Goal: Transaction & Acquisition: Purchase product/service

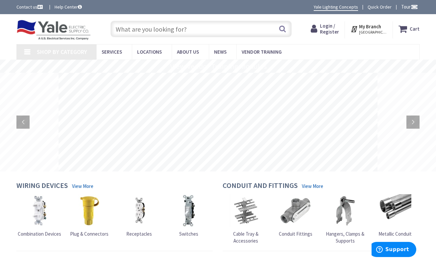
click at [196, 30] on input "text" at bounding box center [200, 29] width 181 height 16
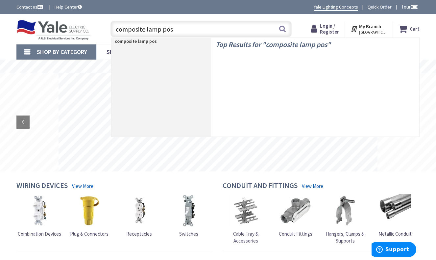
type input "composite lamp post"
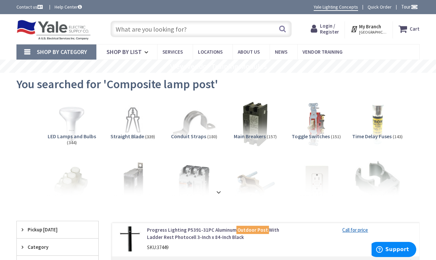
click at [144, 31] on input "text" at bounding box center [200, 29] width 181 height 16
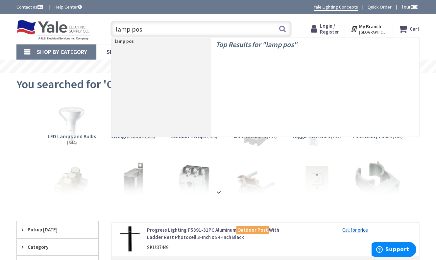
type input "lamp post"
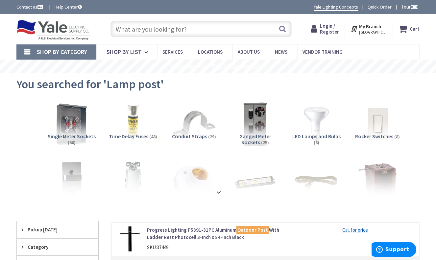
click at [163, 31] on input "text" at bounding box center [200, 29] width 181 height 16
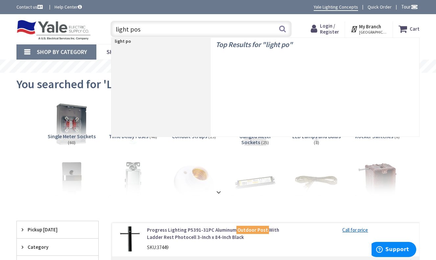
type input "light post"
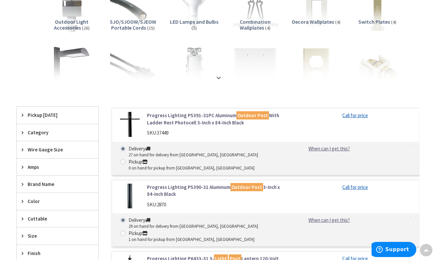
scroll to position [70, 0]
